Goal: Find specific page/section: Find specific page/section

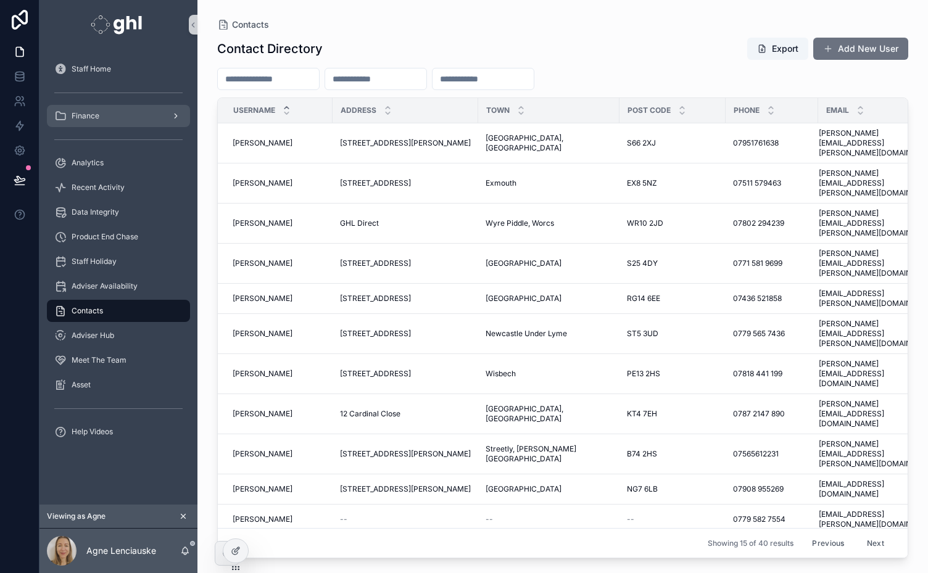
click at [96, 116] on span "Finance" at bounding box center [86, 116] width 28 height 10
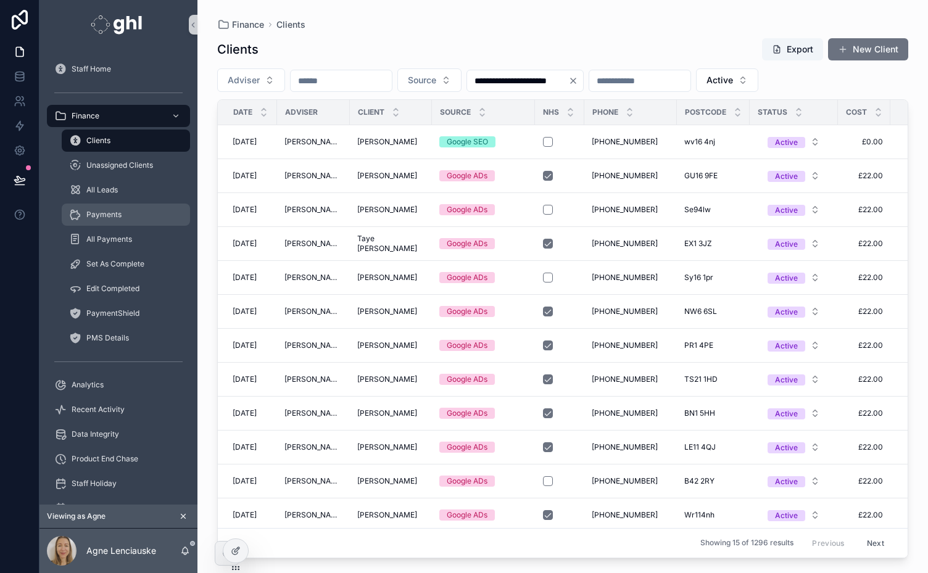
click at [101, 212] on span "Payments" at bounding box center [103, 215] width 35 height 10
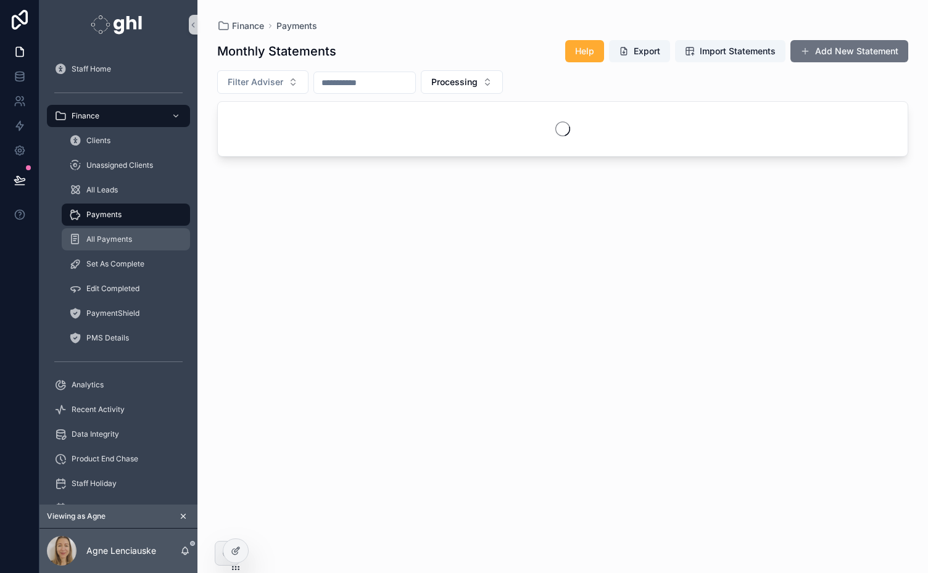
click at [101, 241] on span "All Payments" at bounding box center [109, 239] width 46 height 10
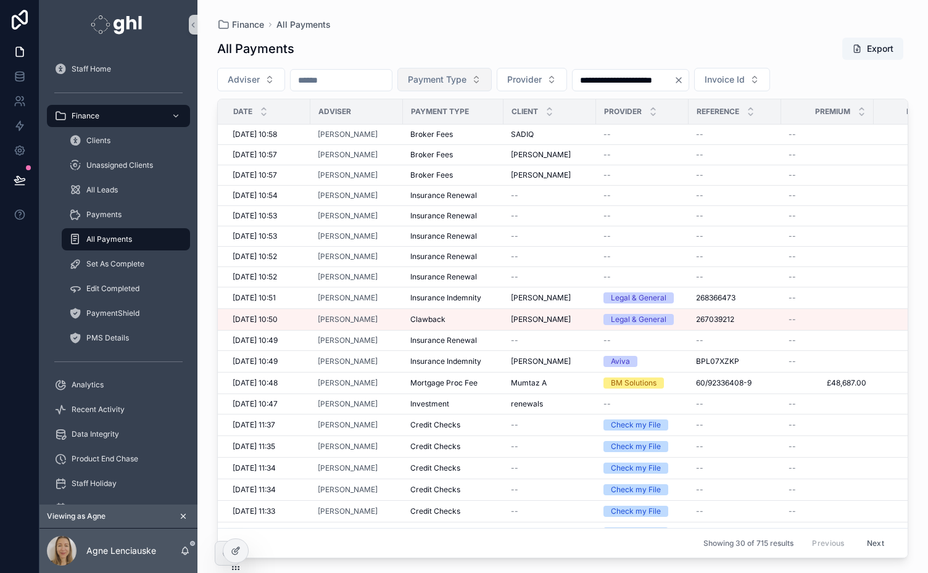
click at [466, 81] on span "Payment Type" at bounding box center [437, 79] width 59 height 12
type input "*"
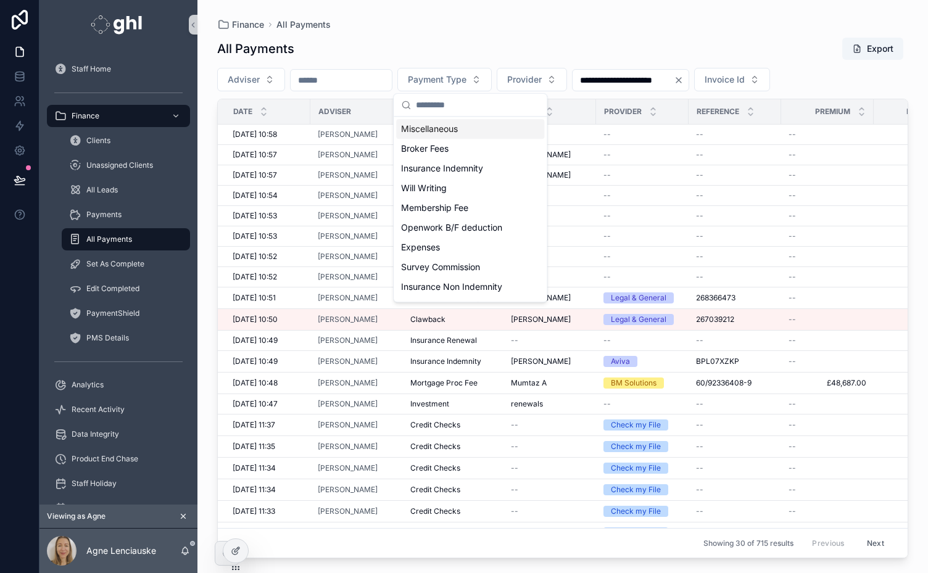
click at [510, 30] on div "**********" at bounding box center [562, 294] width 691 height 529
